Goal: Transaction & Acquisition: Register for event/course

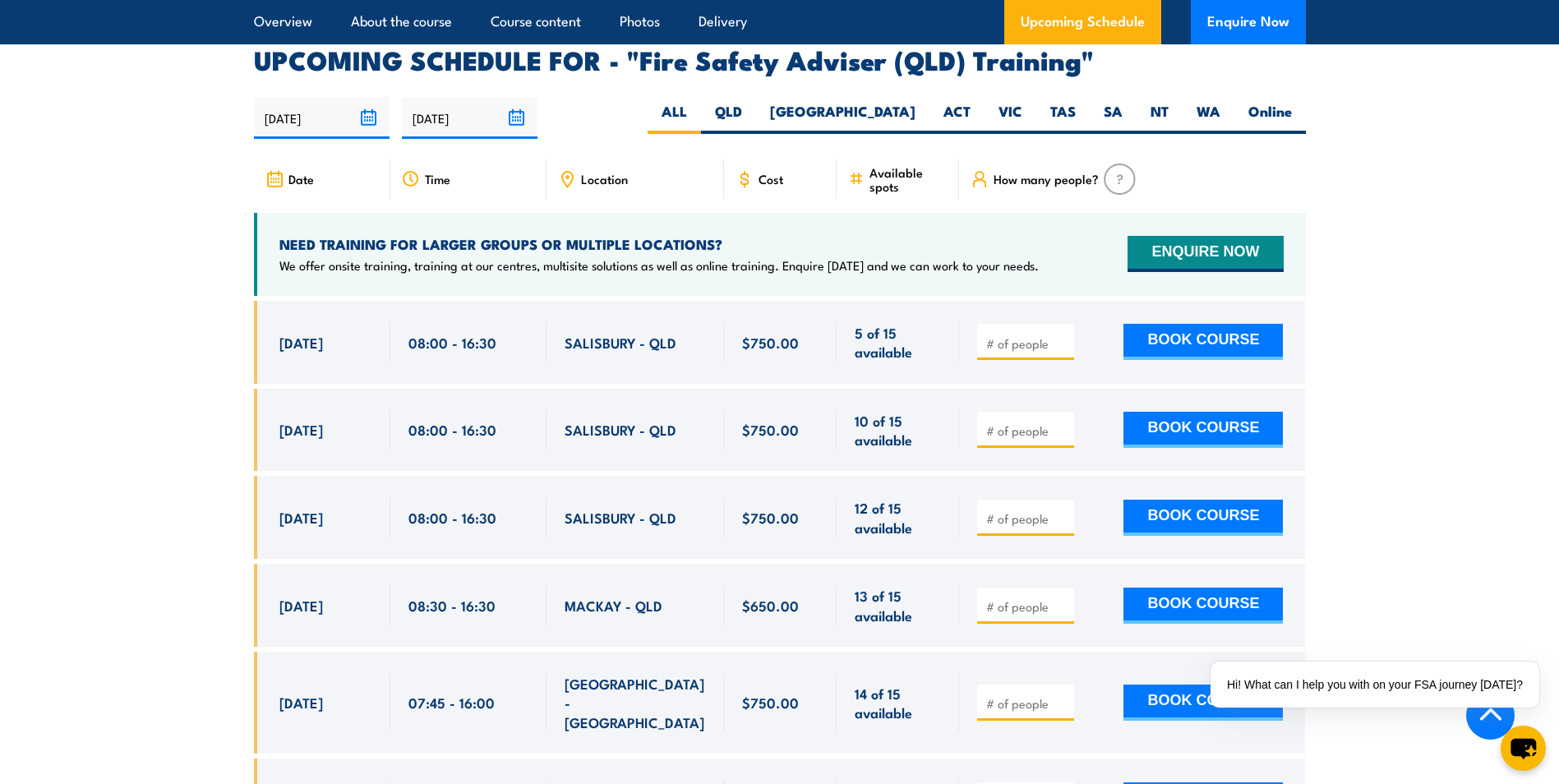
scroll to position [2629, 0]
click at [1034, 351] on input "number" at bounding box center [1028, 342] width 82 height 17
click at [1183, 346] on button "BOOK COURSE" at bounding box center [1203, 341] width 160 height 36
click at [1004, 351] on input "number" at bounding box center [1028, 342] width 82 height 17
type input "1"
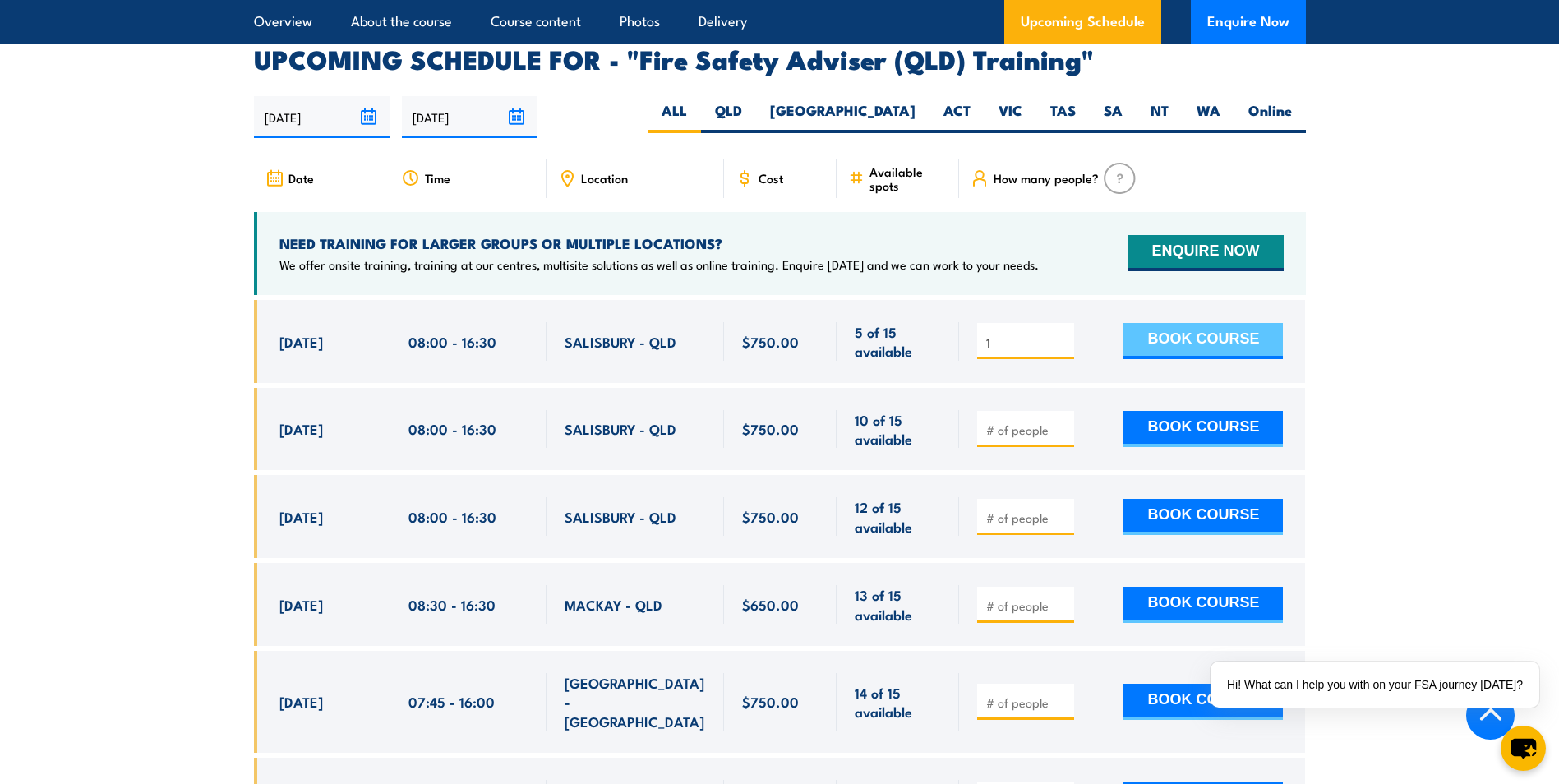
click at [1210, 357] on button "BOOK COURSE" at bounding box center [1203, 341] width 160 height 36
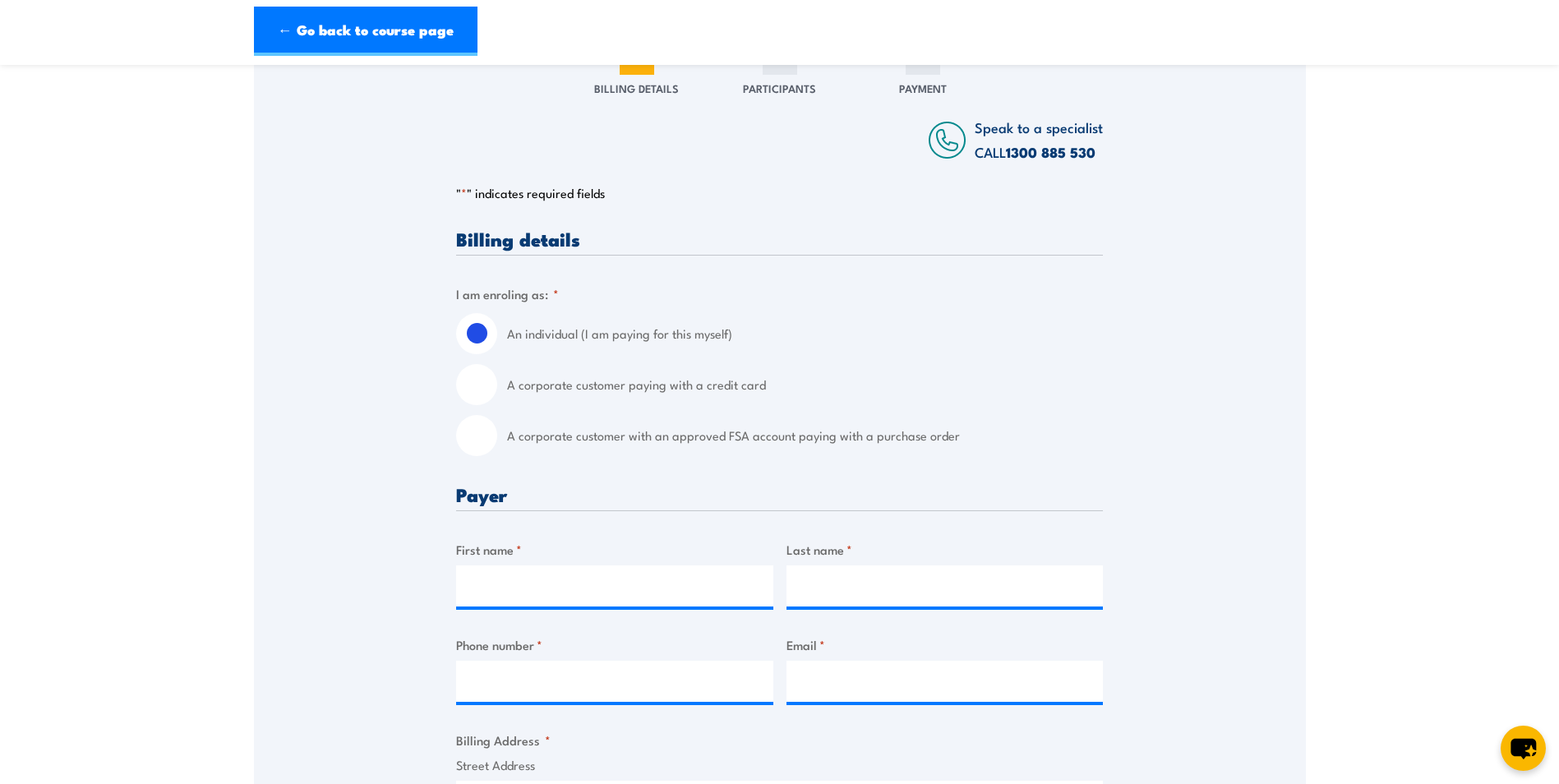
scroll to position [247, 0]
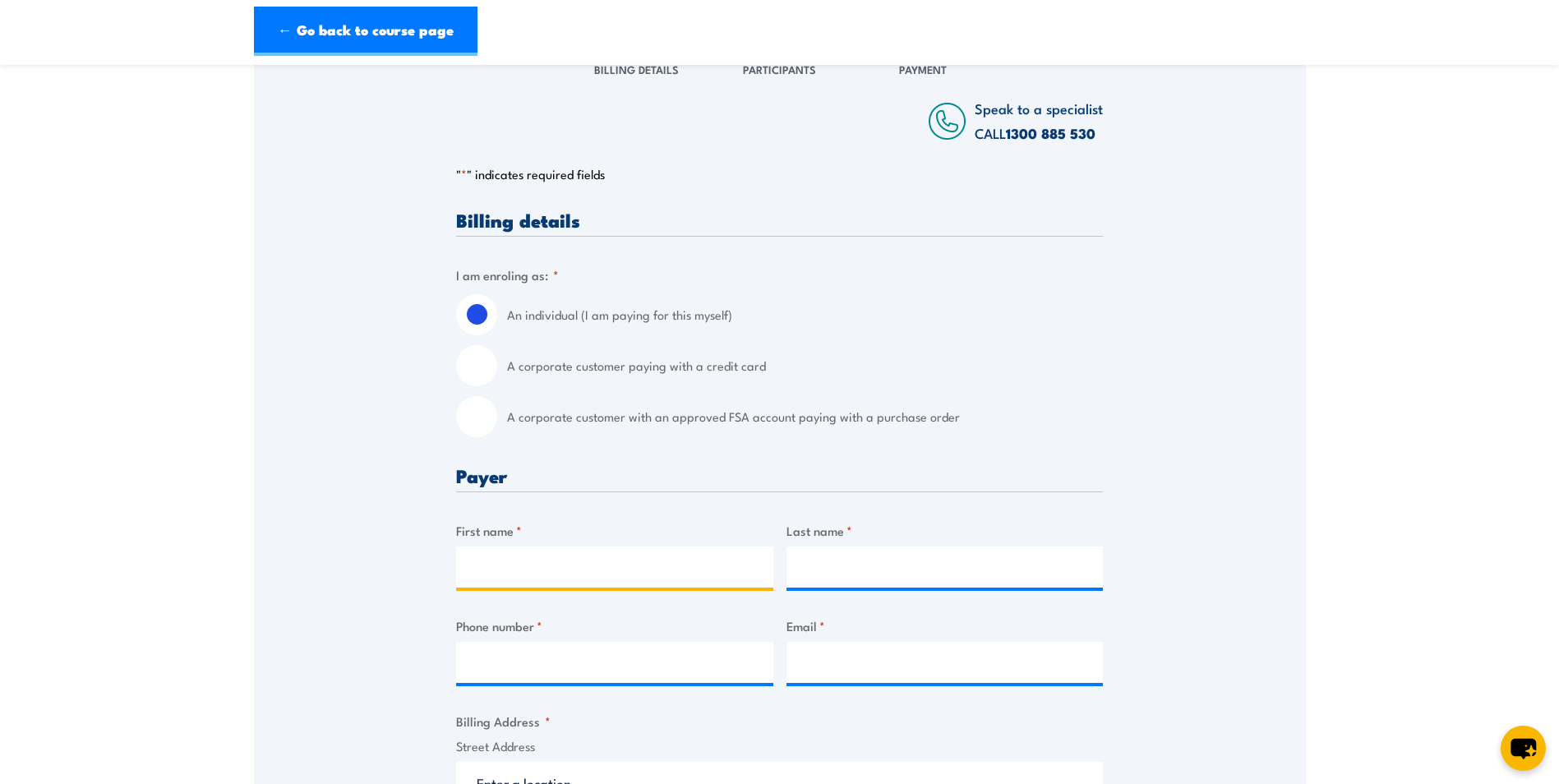
click at [627, 572] on input "First name *" at bounding box center [615, 567] width 317 height 41
click at [605, 571] on input "Richstar Hi" at bounding box center [615, 567] width 317 height 41
type input "Richstar"
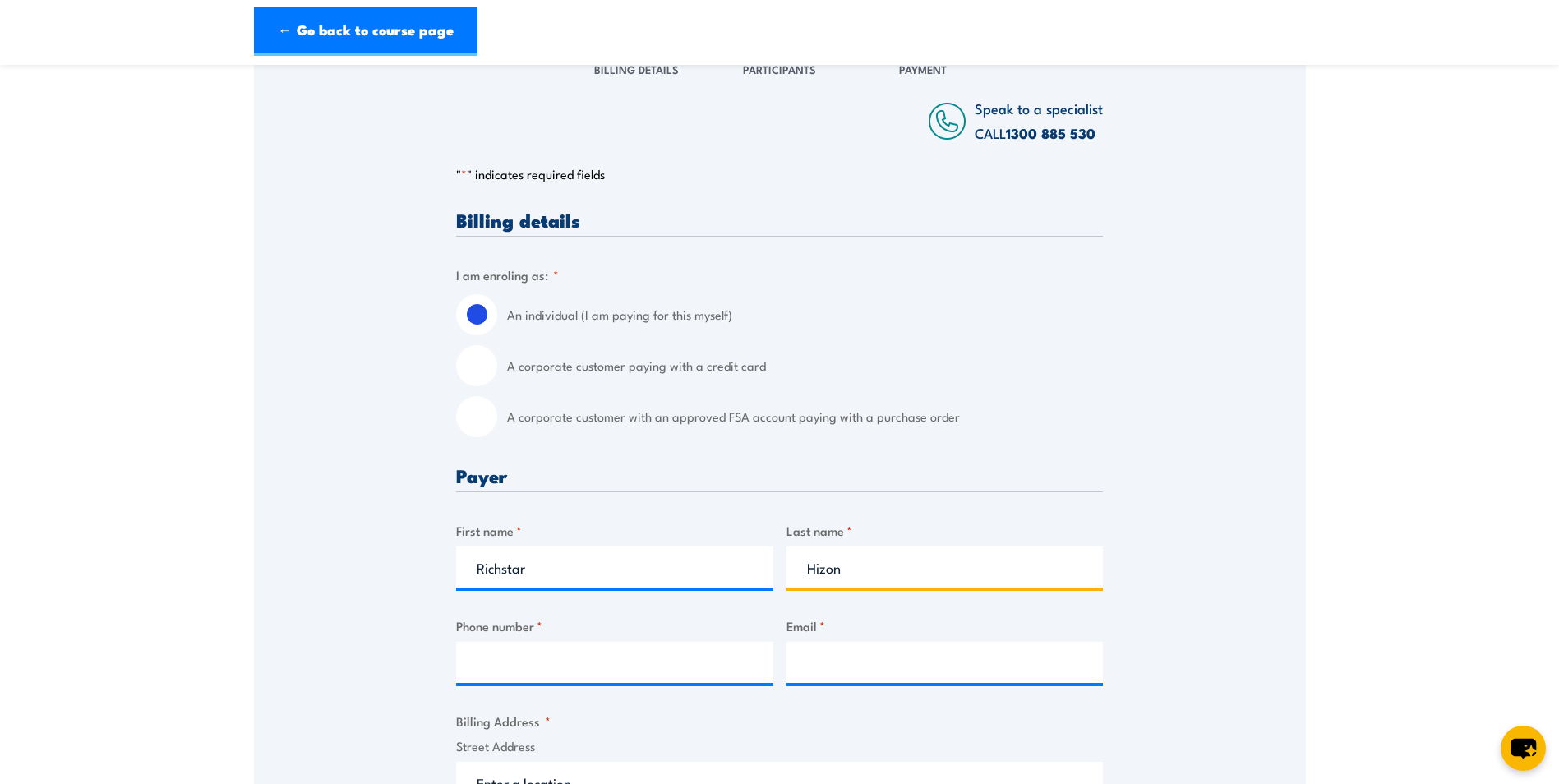
type input "Hizon"
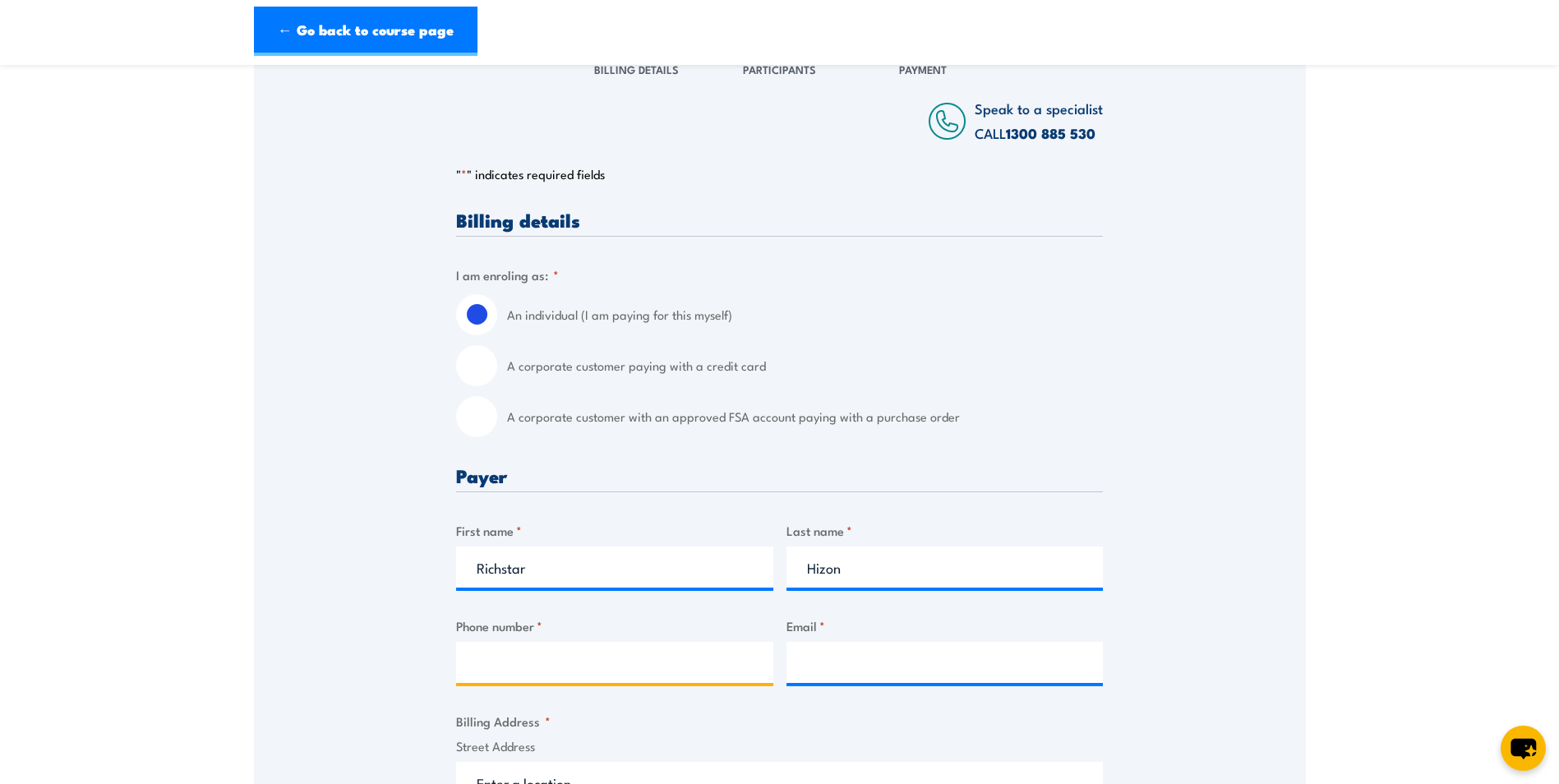
click at [579, 666] on input "Phone number *" at bounding box center [615, 661] width 317 height 41
click at [719, 661] on input "Phone number *" at bounding box center [615, 661] width 317 height 41
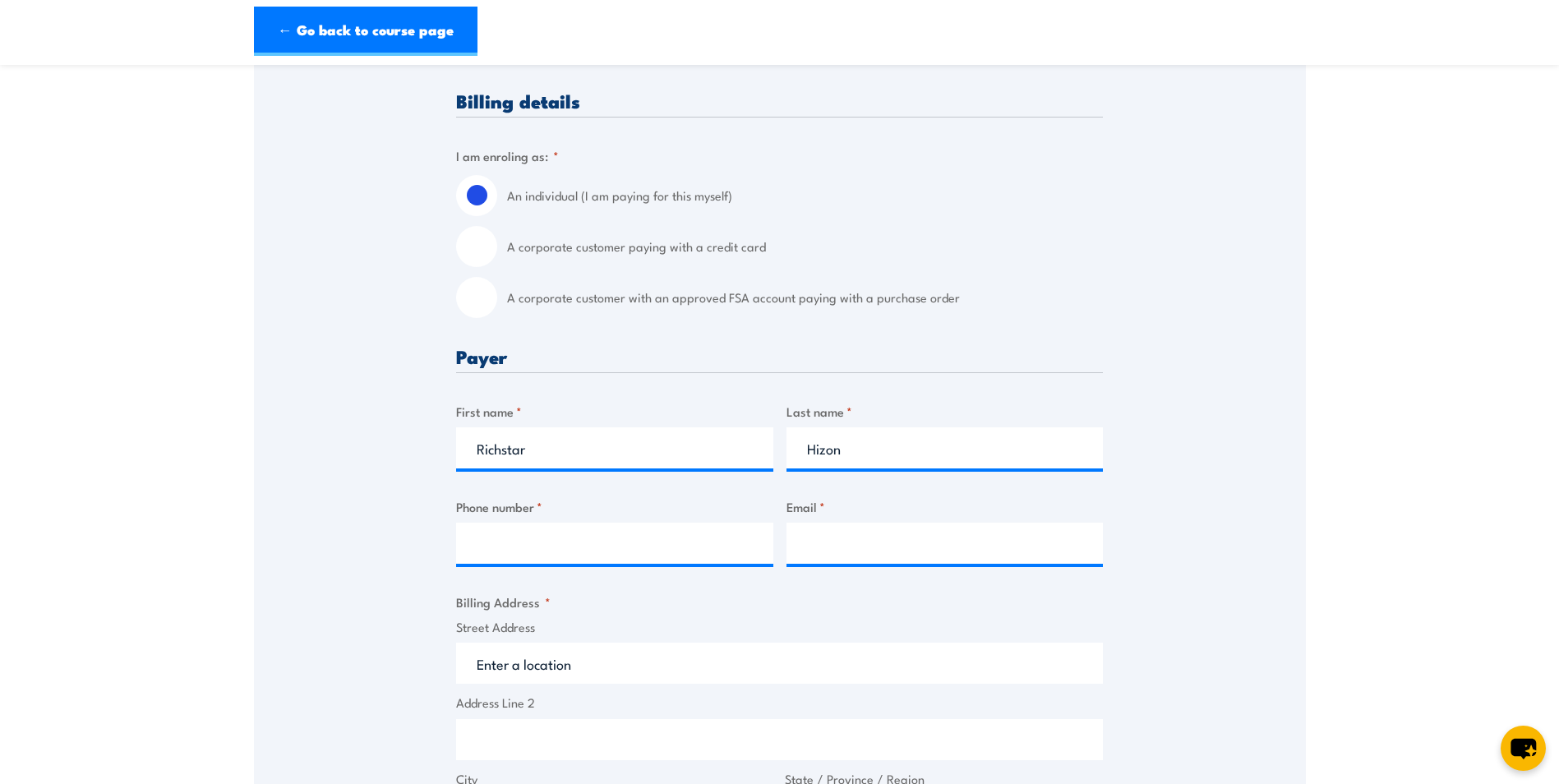
scroll to position [410, 0]
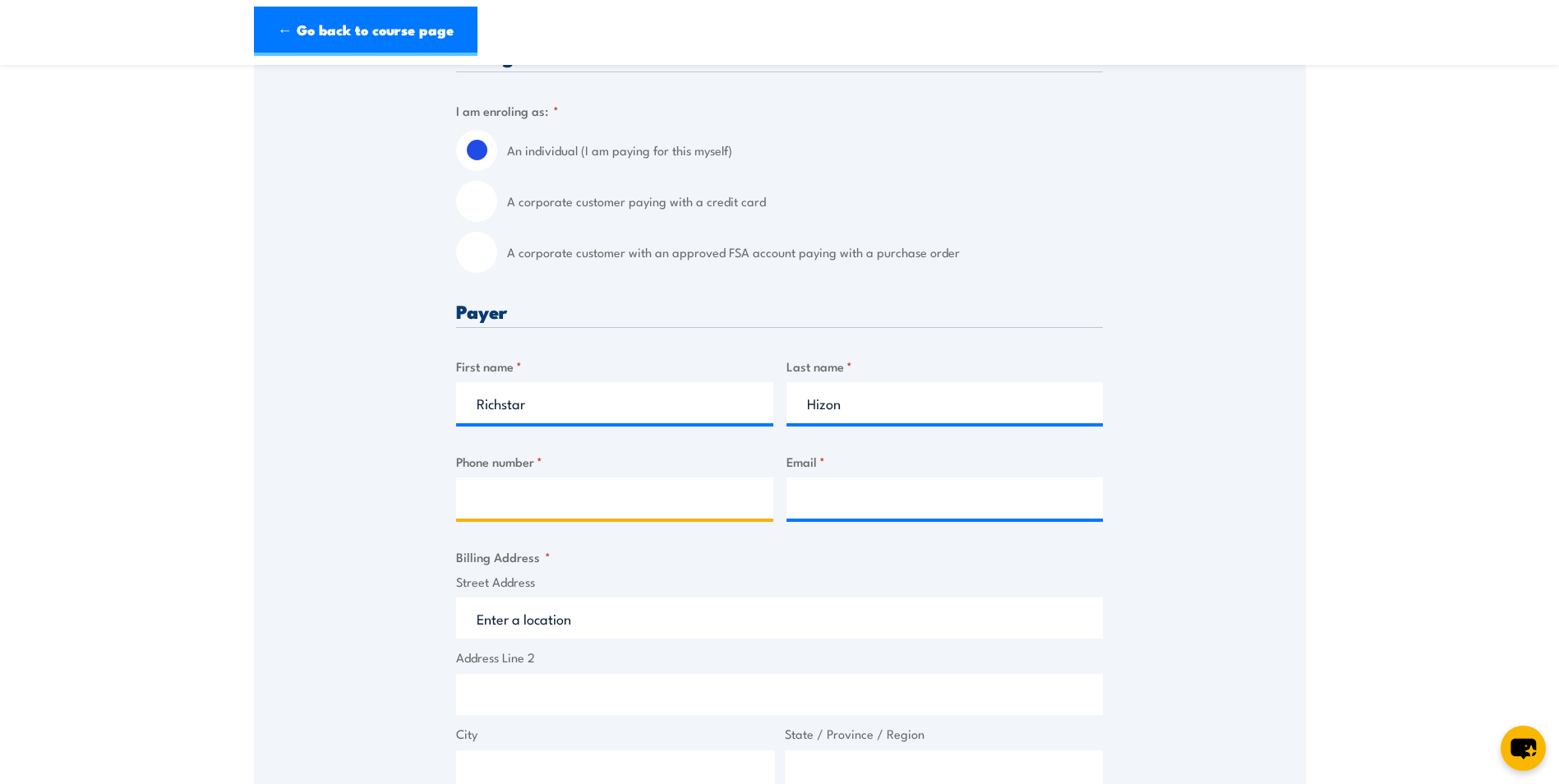
click at [643, 508] on input "Phone number *" at bounding box center [615, 498] width 317 height 41
type input "0439865281"
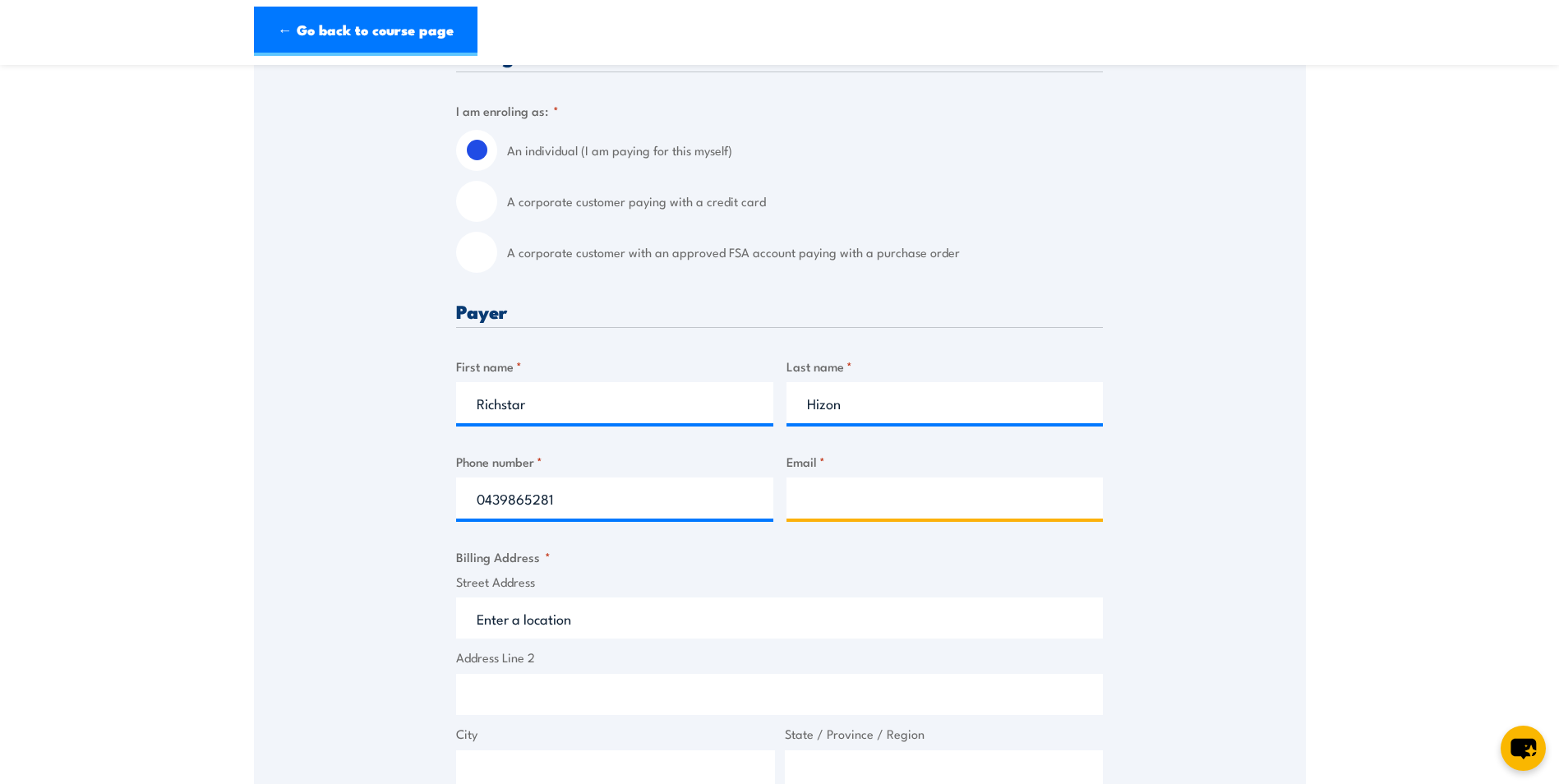
click at [875, 517] on input "Email *" at bounding box center [945, 498] width 317 height 41
type input "richstar.hizon@icon.team"
click at [1220, 522] on div "Speak to a specialist CALL 1300 885 530 CALL 1300 885 530 " * " indicates requi…" at bounding box center [779, 747] width 1052 height 1747
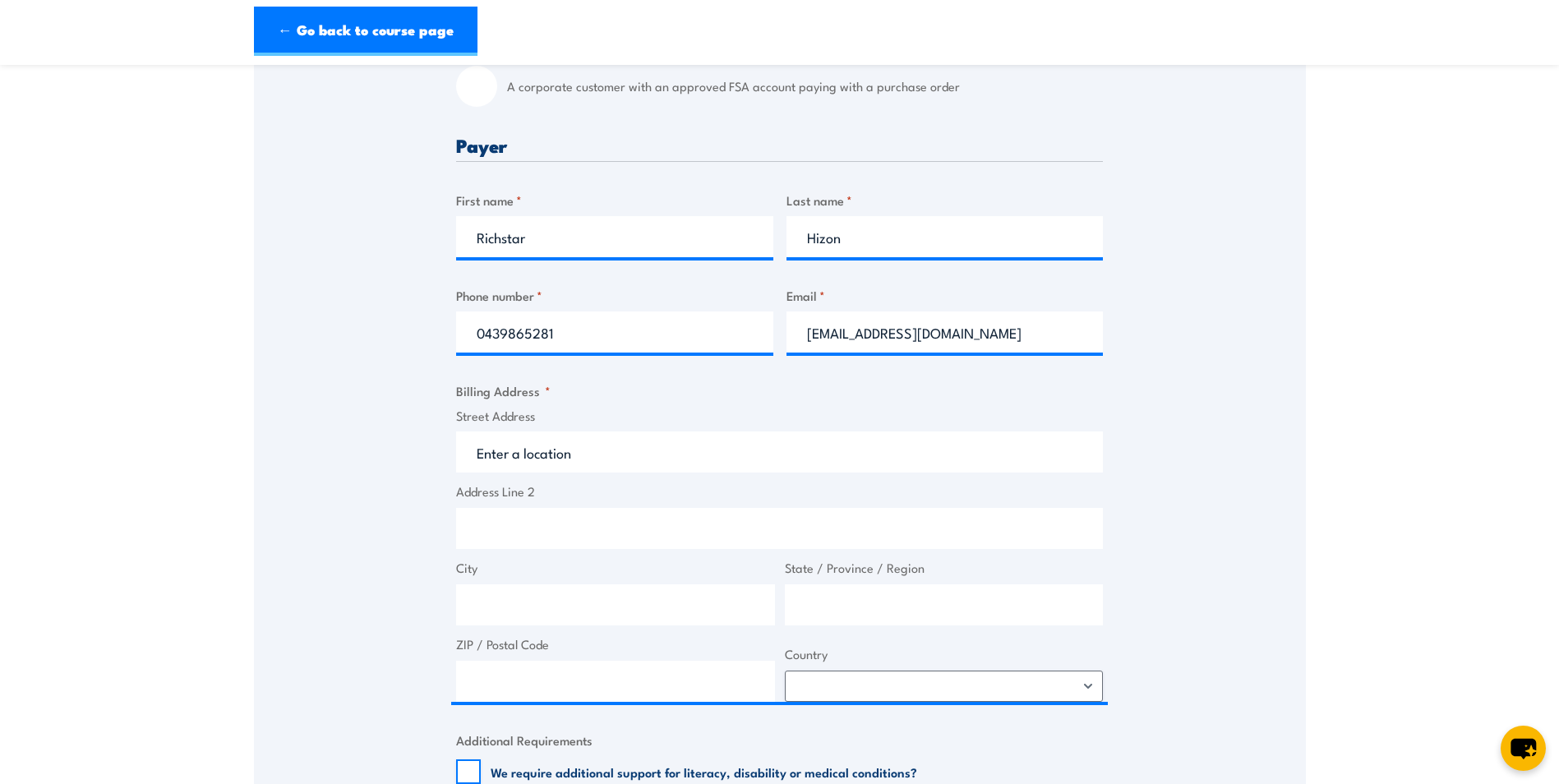
scroll to position [657, 0]
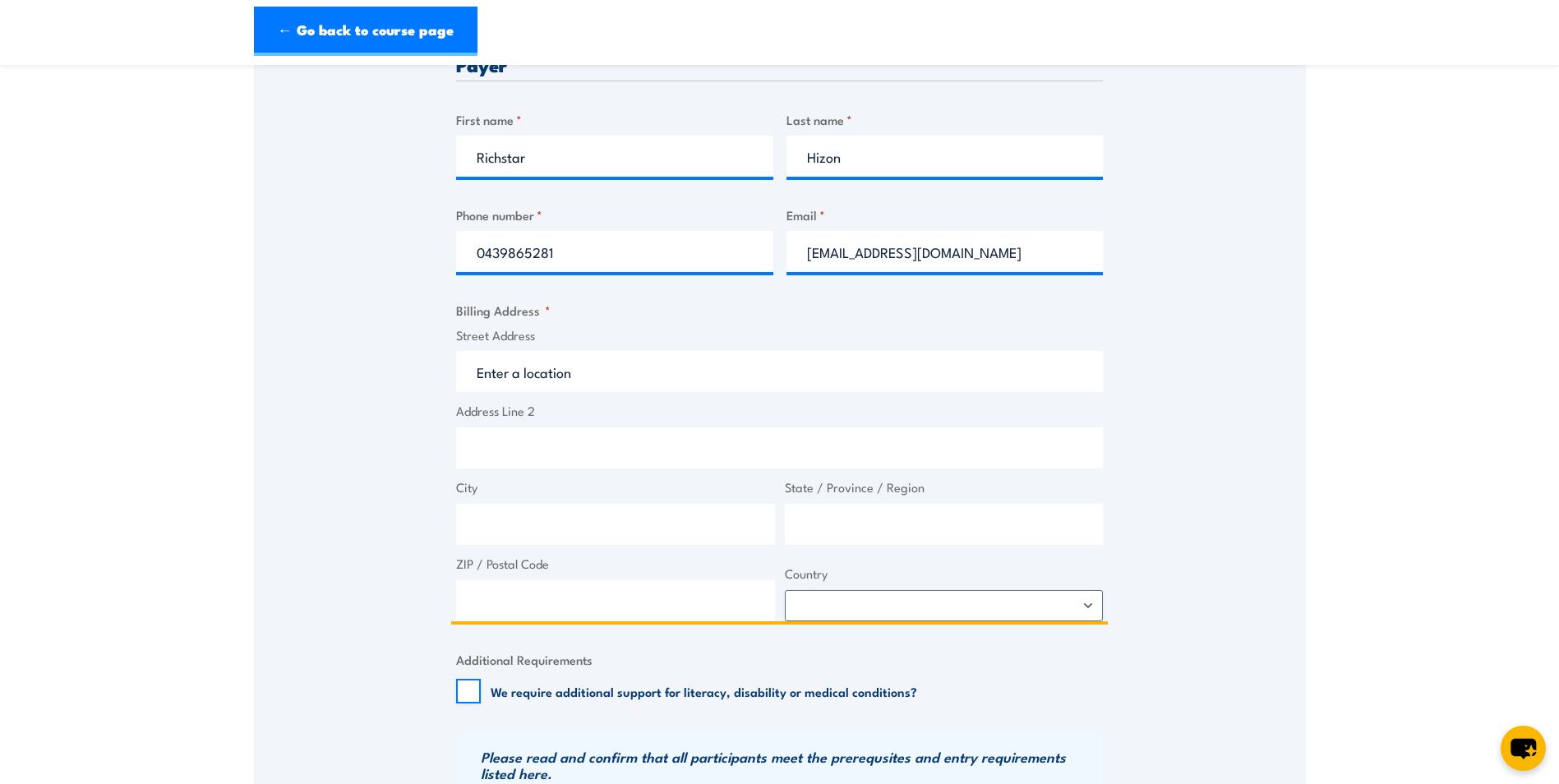
click at [654, 378] on input "Street Address" at bounding box center [779, 371] width 646 height 41
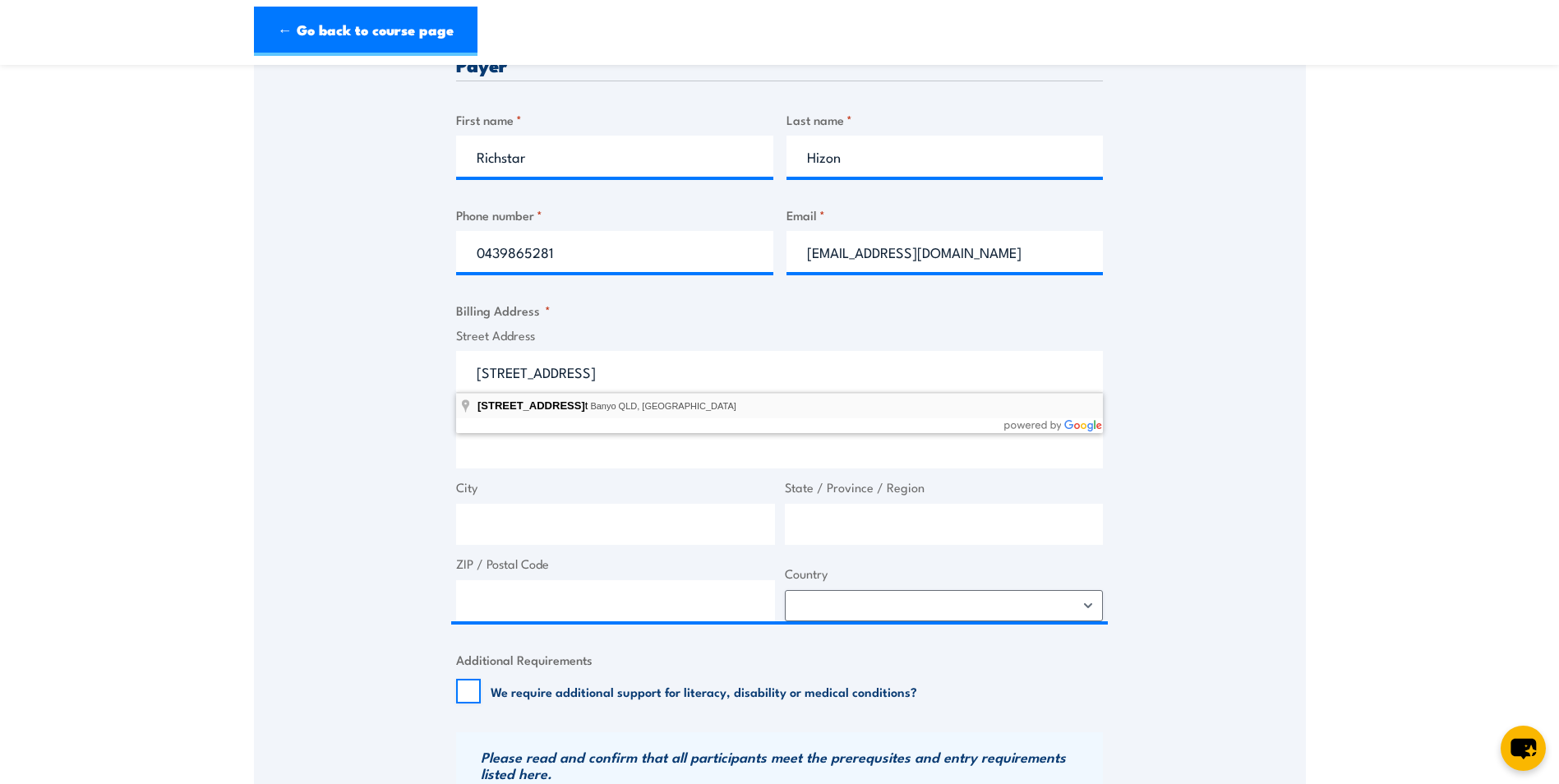
type input "1 Alkeeba Street, Banyo QLD, Australia"
type input "1 Alkeeba St"
type input "Banyo"
type input "Queensland"
type input "4014"
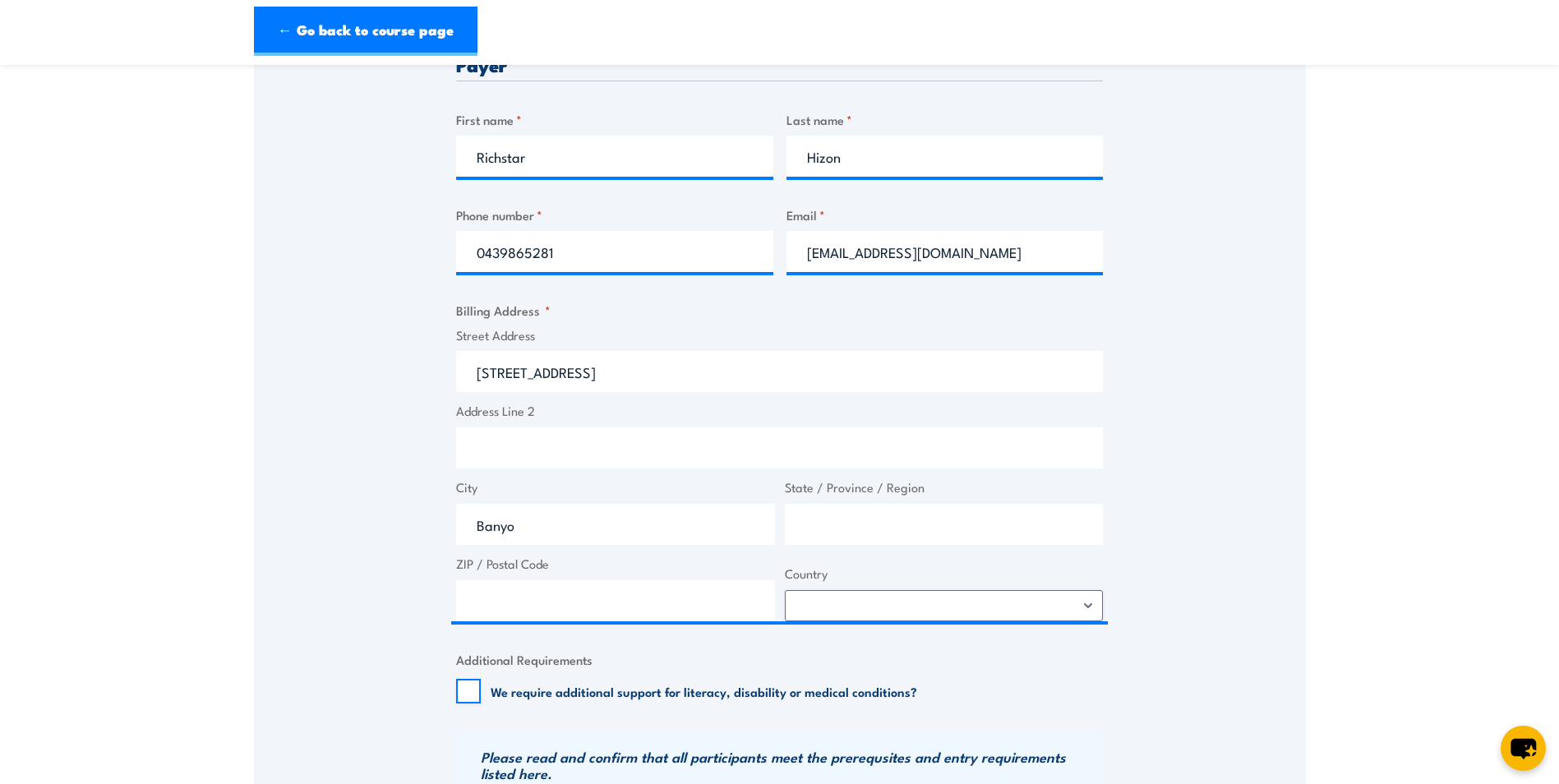
select select "Australia"
click at [1176, 407] on div "Speak to a specialist CALL 1300 885 530 CALL 1300 885 530 " * " indicates requi…" at bounding box center [779, 501] width 1052 height 1747
click at [857, 241] on input "richstar.hizon@icon.team" at bounding box center [945, 251] width 317 height 41
drag, startPoint x: 852, startPoint y: 253, endPoint x: 1112, endPoint y: 278, distance: 261.2
click at [1112, 275] on div "Speak to a specialist CALL 1300 885 530 CALL 1300 885 530 " * " indicates requi…" at bounding box center [779, 501] width 1052 height 1747
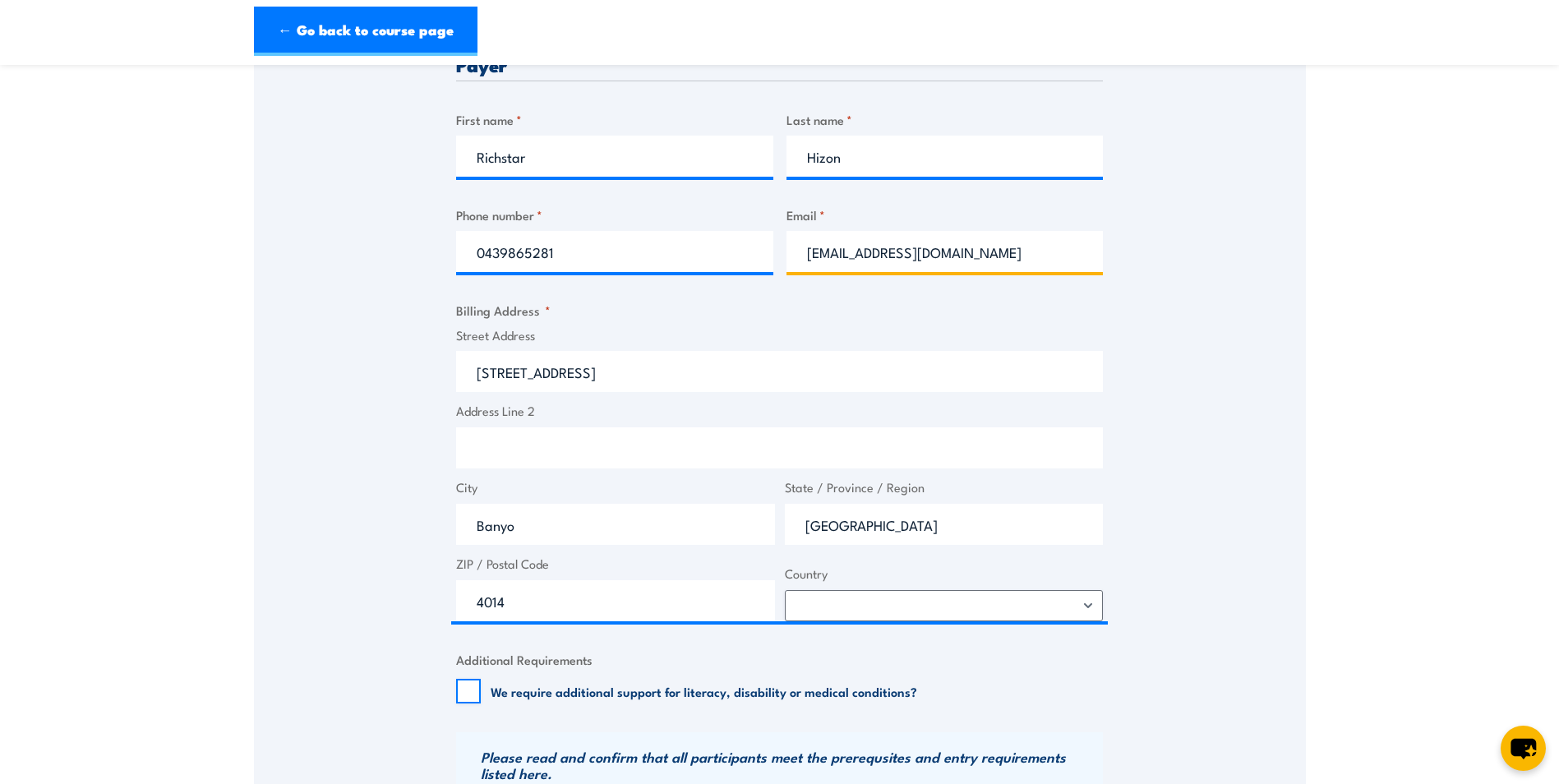
type input "richstarh@gmail.com"
click at [1214, 337] on div "Speak to a specialist CALL 1300 885 530 CALL 1300 885 530 " * " indicates requi…" at bounding box center [779, 501] width 1052 height 1747
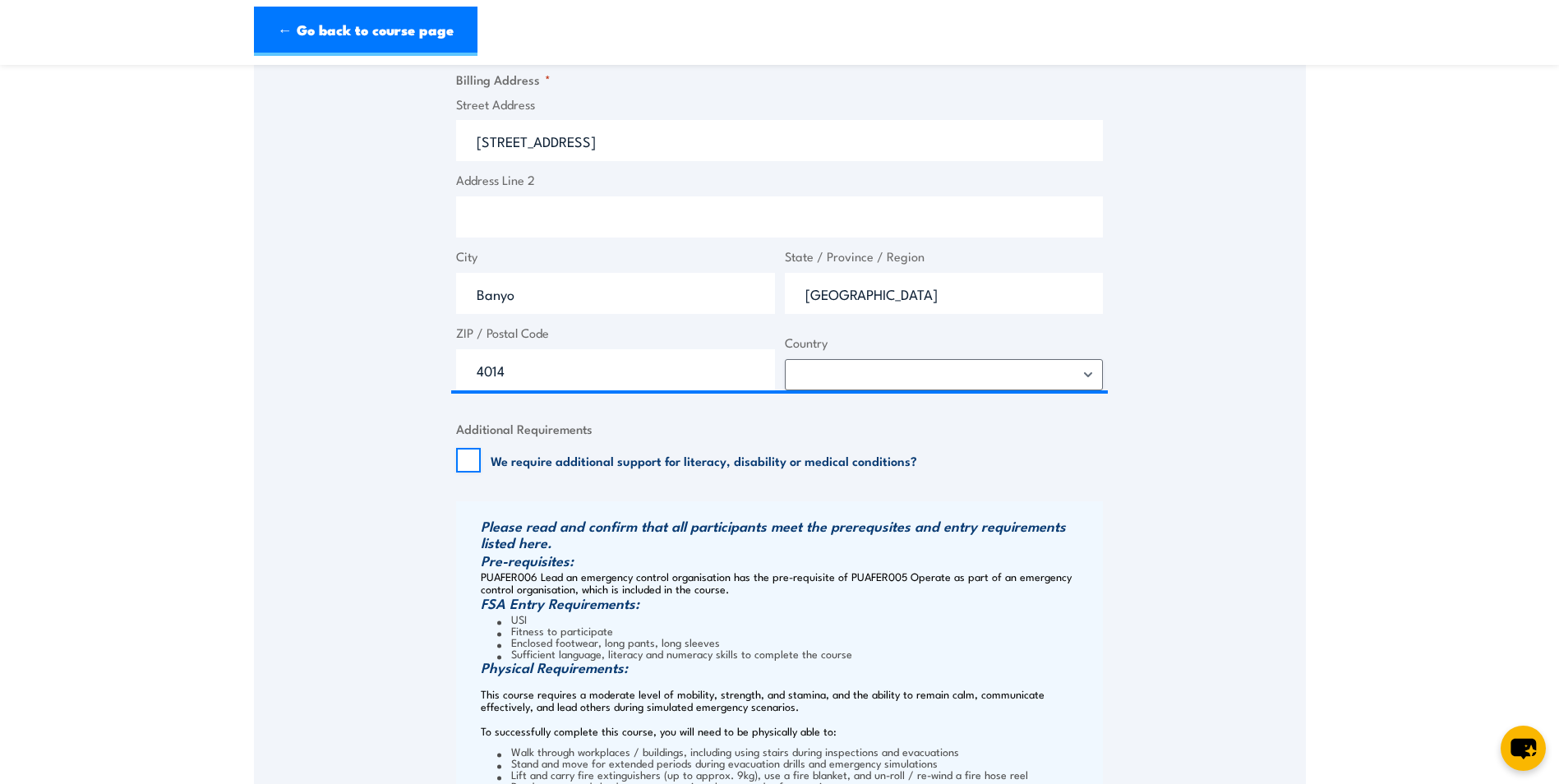
scroll to position [904, 0]
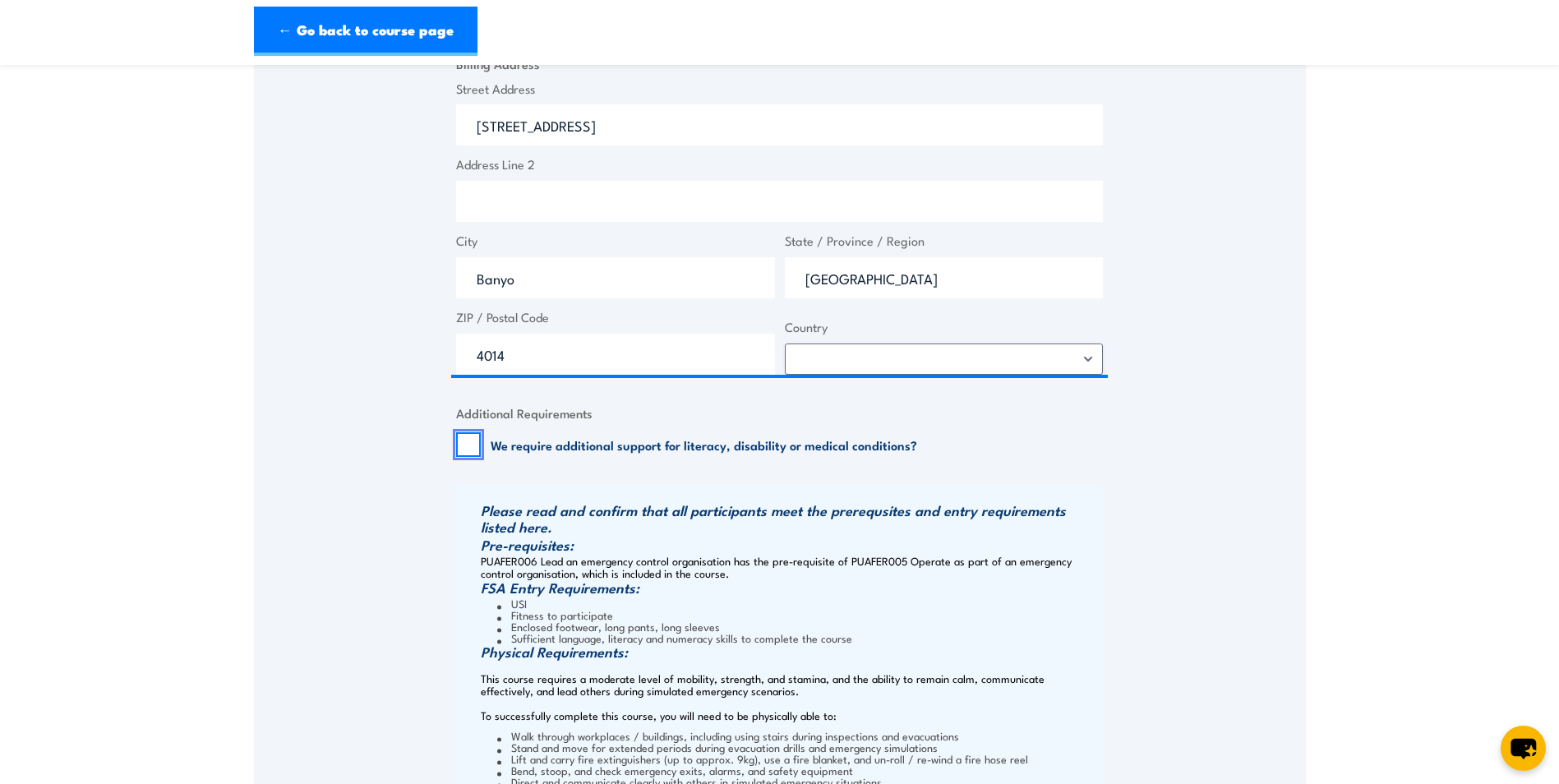
click at [468, 445] on input "We require additional support for literacy, disability or medical conditions?" at bounding box center [468, 444] width 24 height 24
checkbox input "true"
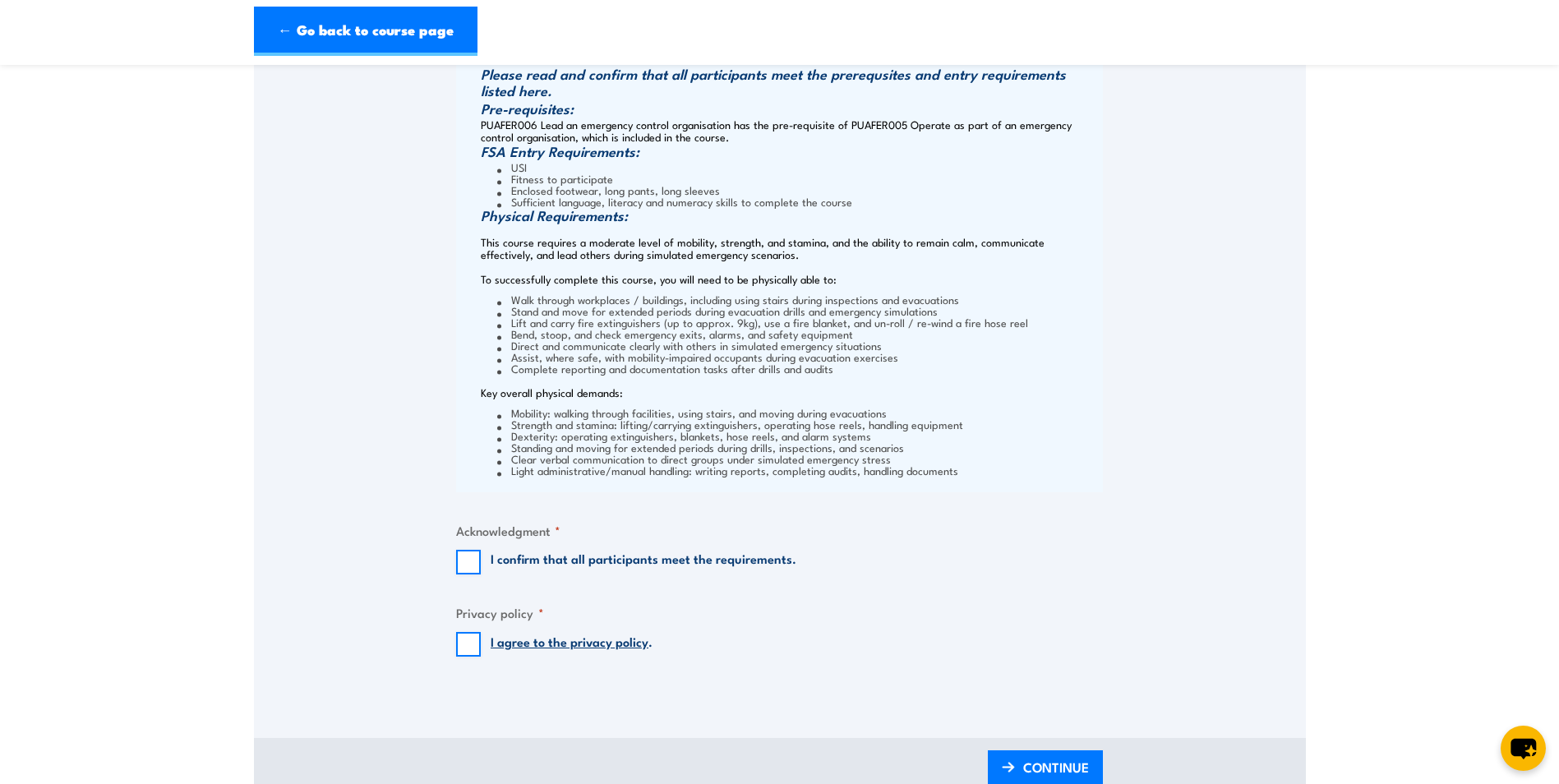
scroll to position [1397, 0]
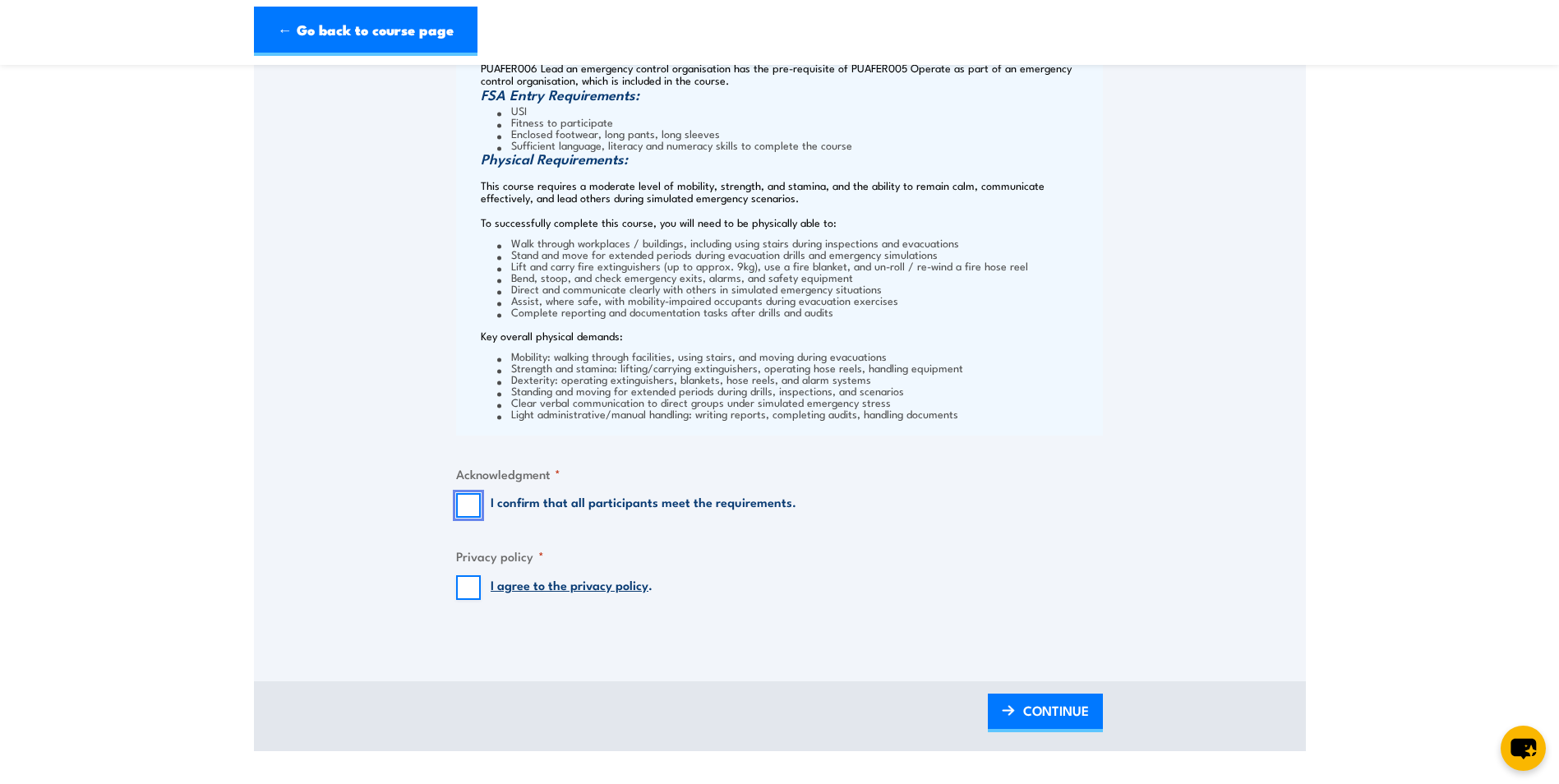
drag, startPoint x: 472, startPoint y: 507, endPoint x: 479, endPoint y: 591, distance: 84.3
click at [472, 507] on input "I confirm that all participants meet the requirements." at bounding box center [468, 504] width 24 height 24
checkbox input "true"
drag, startPoint x: 473, startPoint y: 588, endPoint x: 480, endPoint y: 595, distance: 9.9
click at [473, 588] on input "I agree to the privacy policy ." at bounding box center [468, 587] width 24 height 24
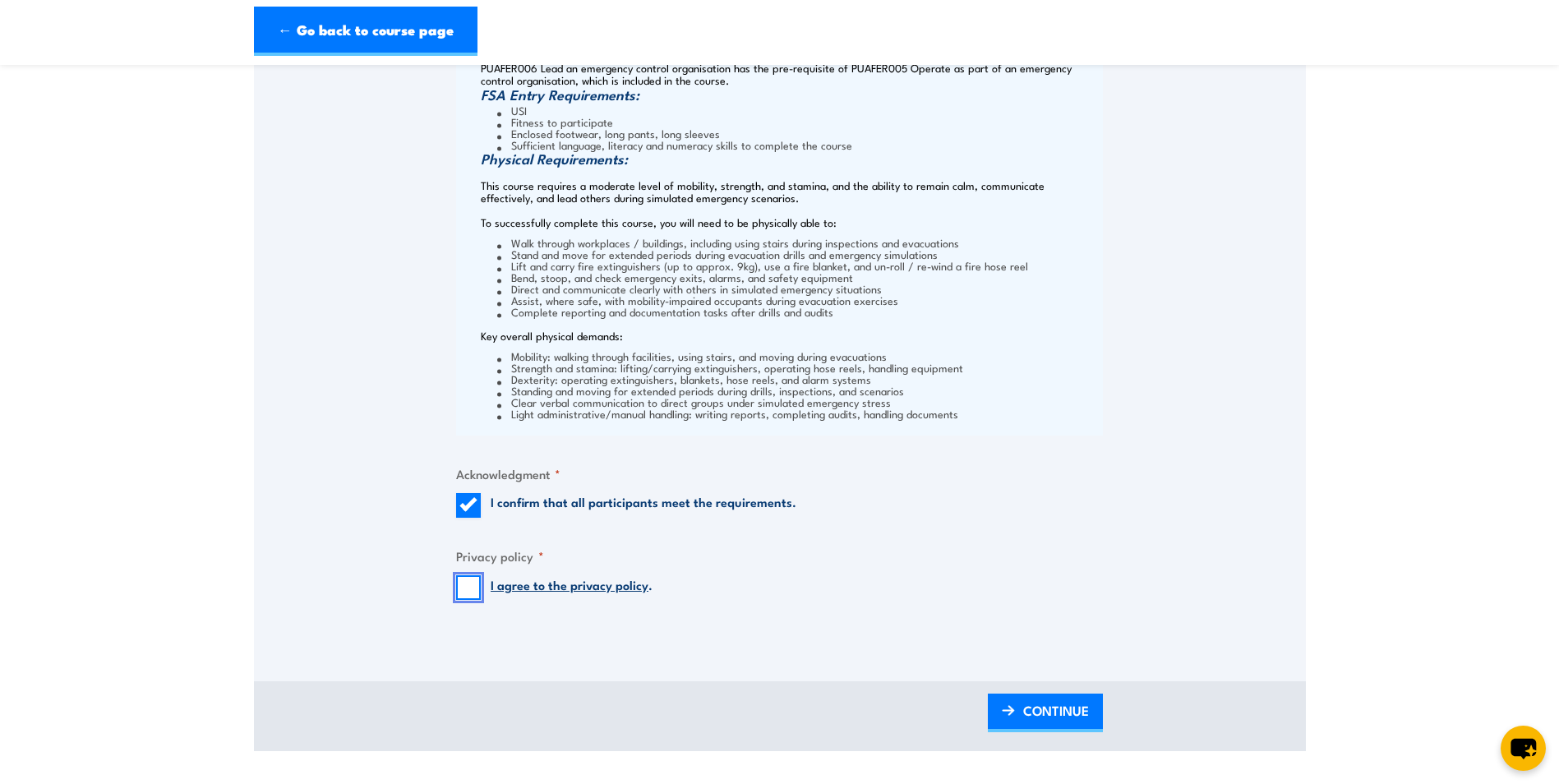
checkbox input "true"
click at [1076, 715] on span "CONTINUE" at bounding box center [1056, 710] width 65 height 44
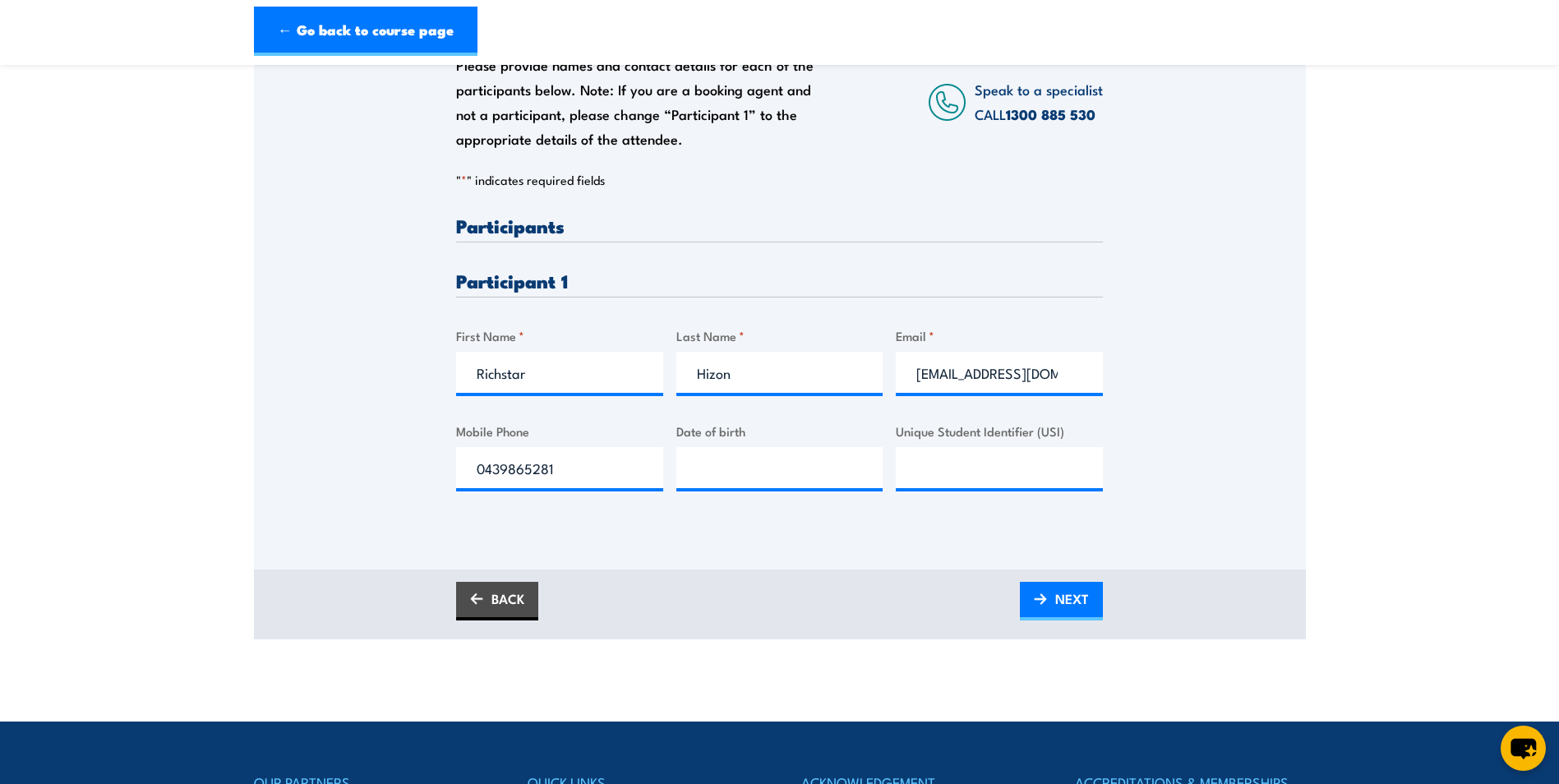
scroll to position [329, 0]
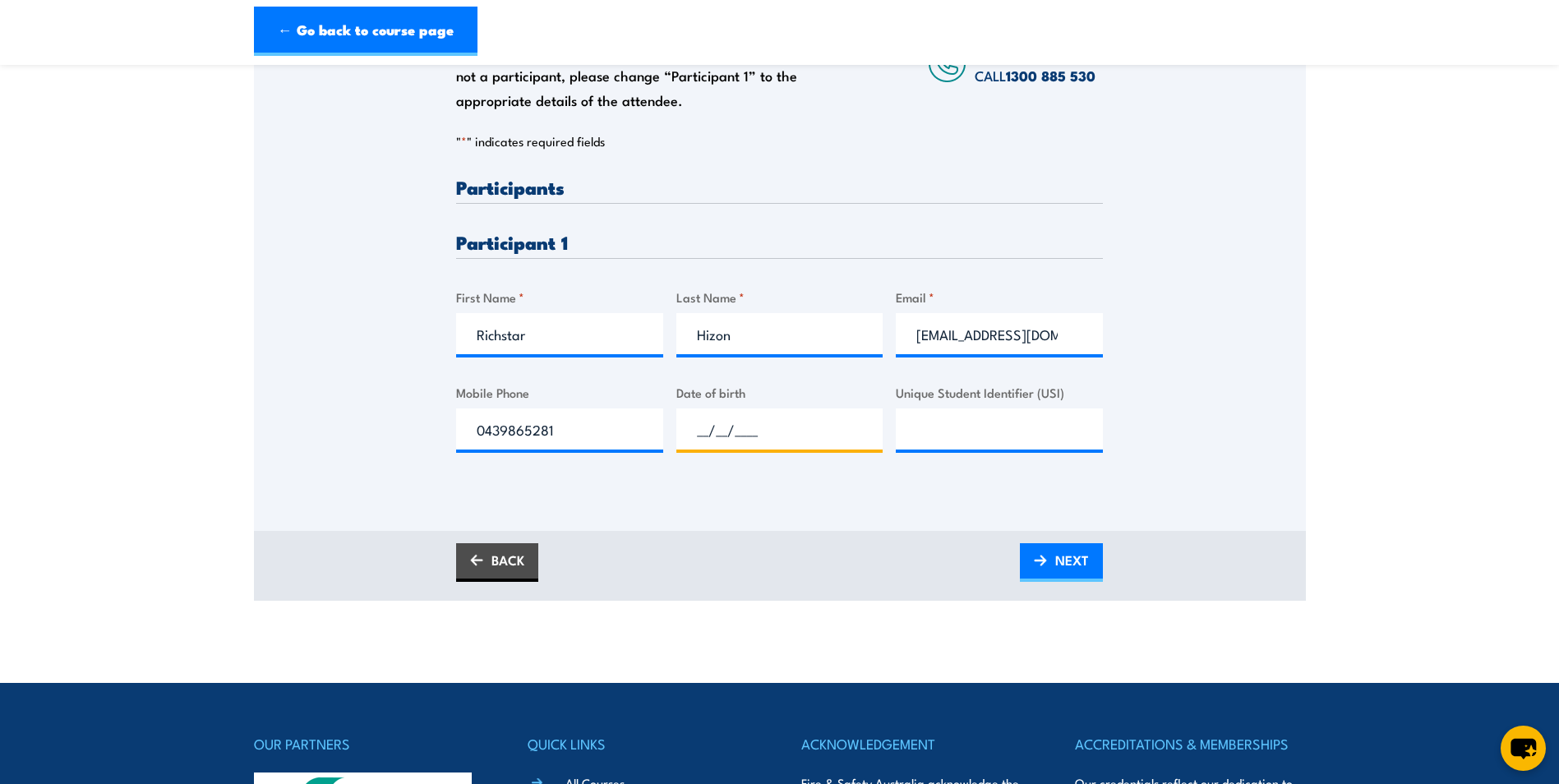
click at [818, 438] on input "__/__/____" at bounding box center [780, 428] width 207 height 41
type input "10/10/1990"
click at [1016, 417] on input "Unique Student Identifier (USI)" at bounding box center [999, 428] width 207 height 41
click at [925, 415] on input "Unique Student Identifier (USI)" at bounding box center [999, 428] width 207 height 41
click at [929, 423] on input "Unique Student Identifier (USI)" at bounding box center [999, 428] width 207 height 41
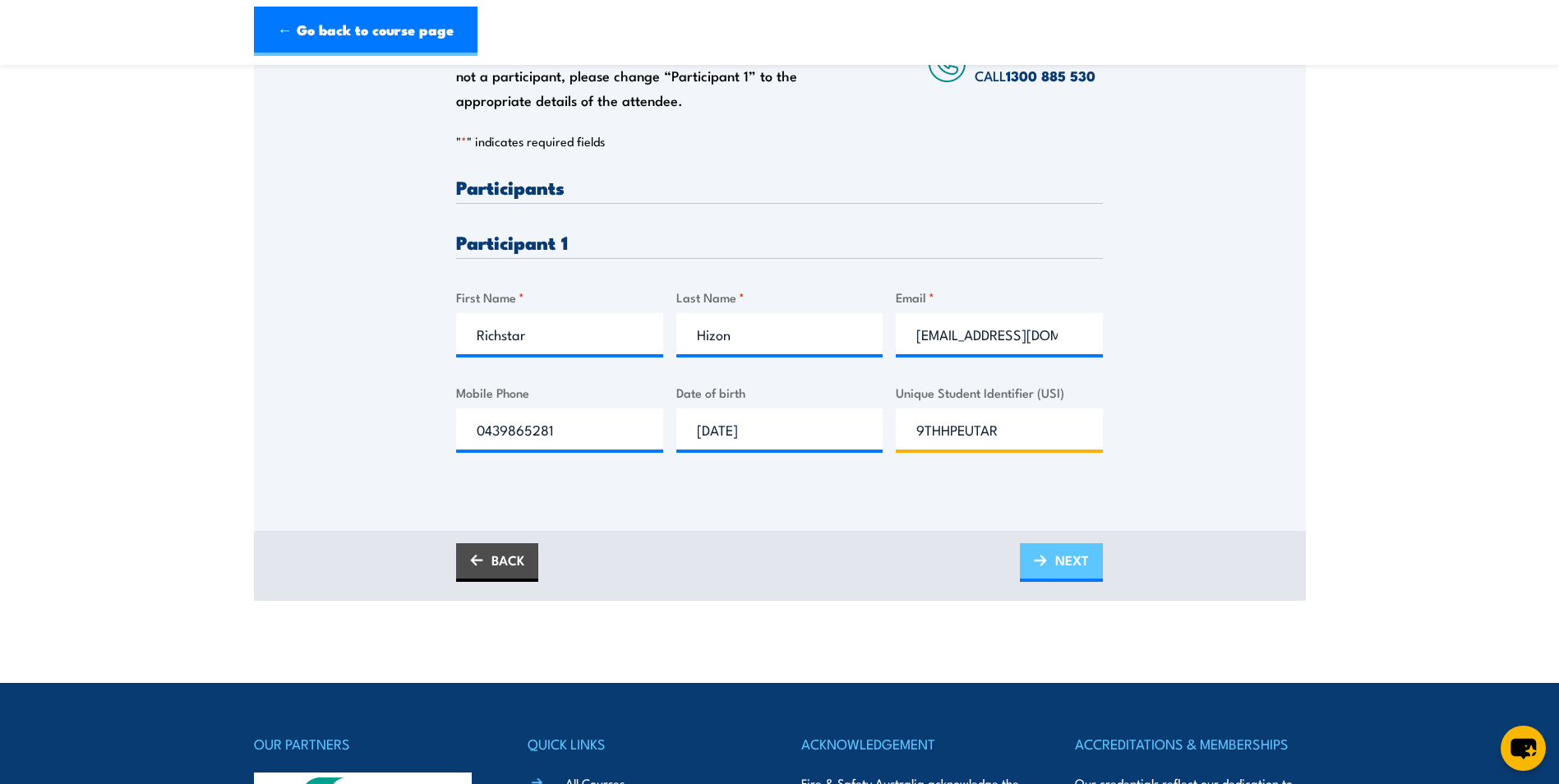
type input "9THHPEUTAR"
click at [1089, 557] on link "NEXT" at bounding box center [1061, 562] width 83 height 39
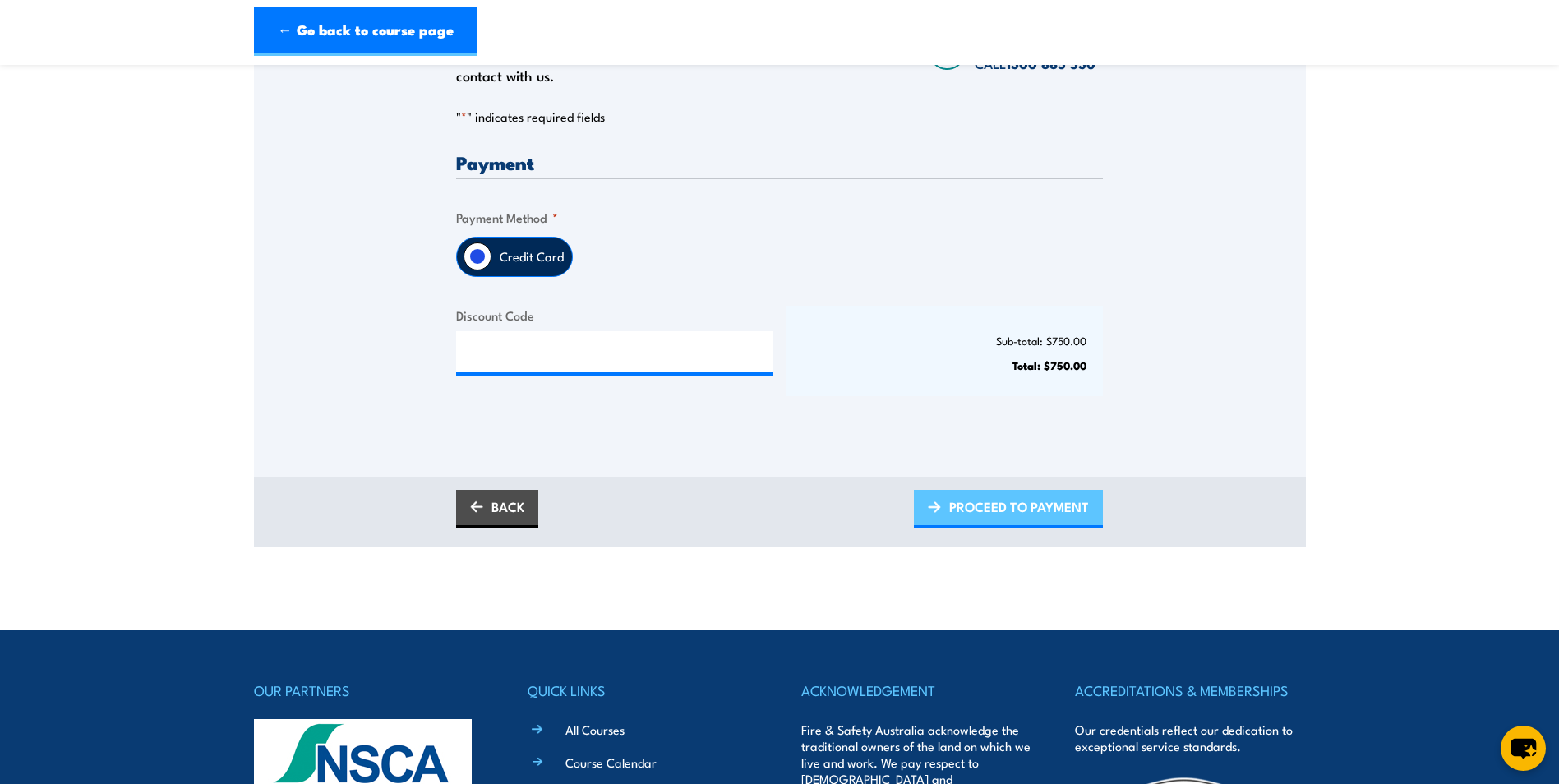
click at [1053, 513] on span "PROCEED TO PAYMENT" at bounding box center [1019, 507] width 139 height 44
